Goal: Information Seeking & Learning: Learn about a topic

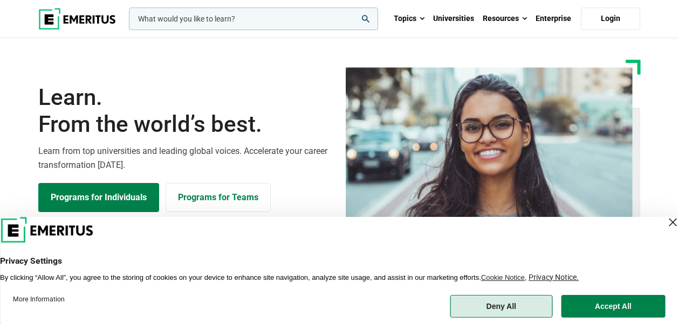
click at [523, 309] on button "Deny All" at bounding box center [501, 306] width 103 height 23
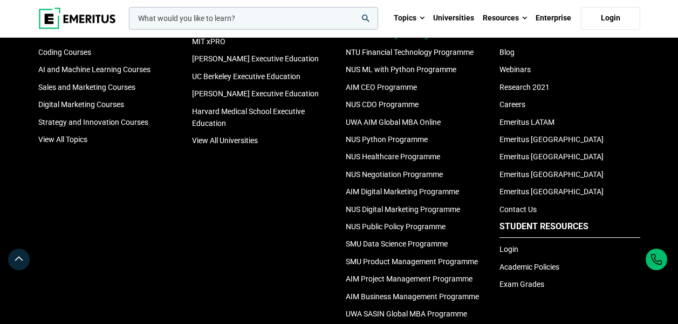
scroll to position [3728, 0]
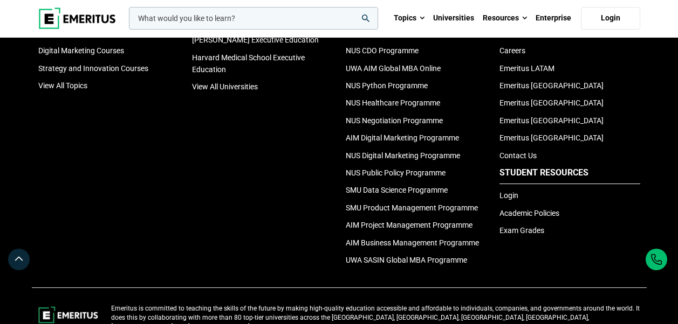
click at [288, 242] on div "Universities MIT Sloan Executive Education Columbia Business School Executive E…" at bounding box center [262, 86] width 154 height 372
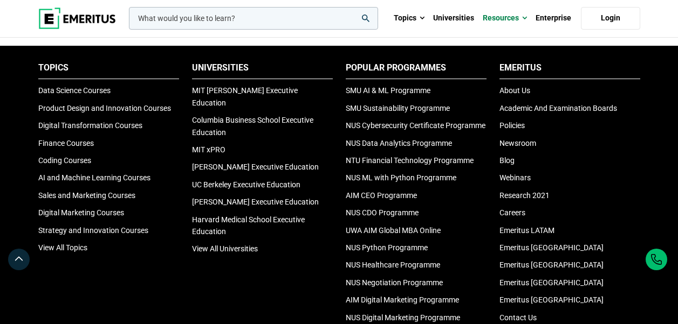
scroll to position [3769, 0]
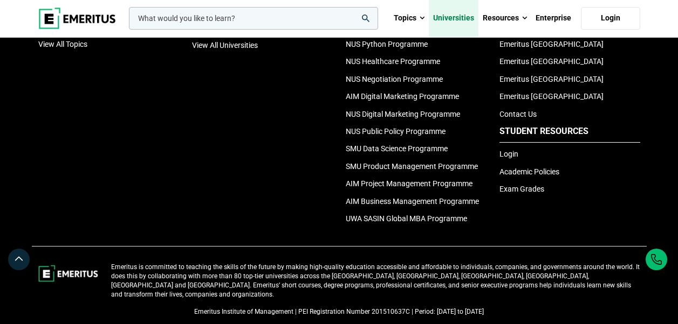
click at [459, 6] on link "Universities" at bounding box center [454, 18] width 50 height 38
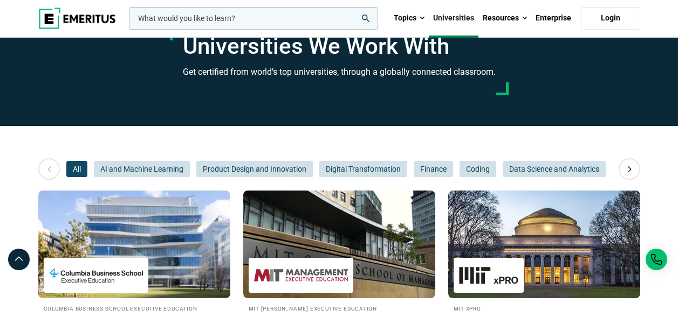
scroll to position [48, 0]
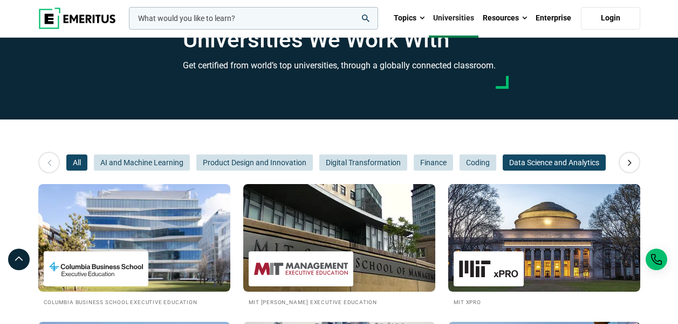
click at [551, 160] on span "Data Science and Analytics" at bounding box center [553, 163] width 103 height 16
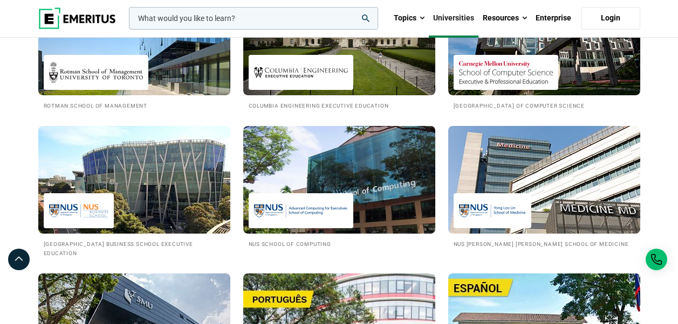
scroll to position [522, 0]
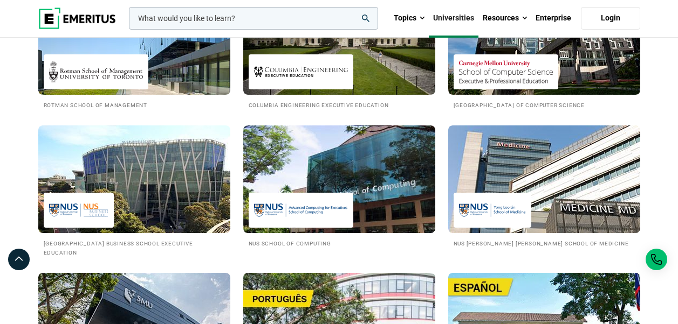
click at [399, 212] on img at bounding box center [339, 180] width 192 height 108
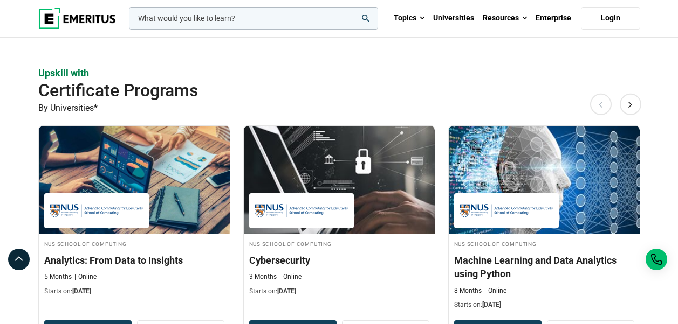
scroll to position [611, 0]
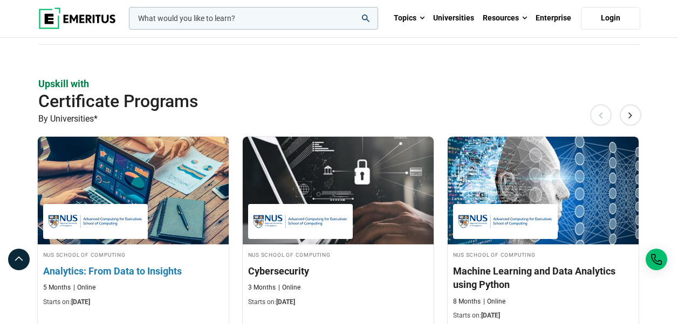
click at [202, 204] on img at bounding box center [133, 191] width 210 height 119
